Goal: Task Accomplishment & Management: Complete application form

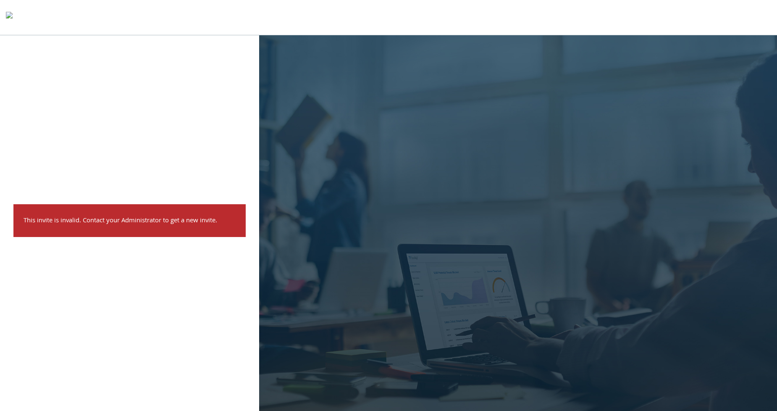
click at [13, 24] on img at bounding box center [9, 17] width 7 height 17
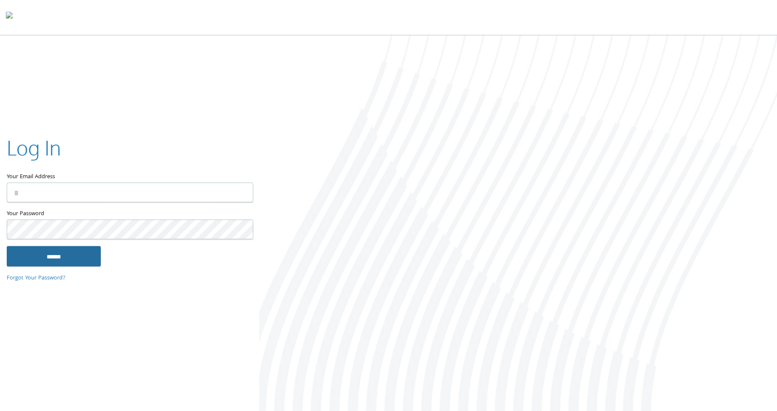
type input "**********"
click at [60, 263] on input "******" at bounding box center [54, 256] width 94 height 20
